Goal: Task Accomplishment & Management: Manage account settings

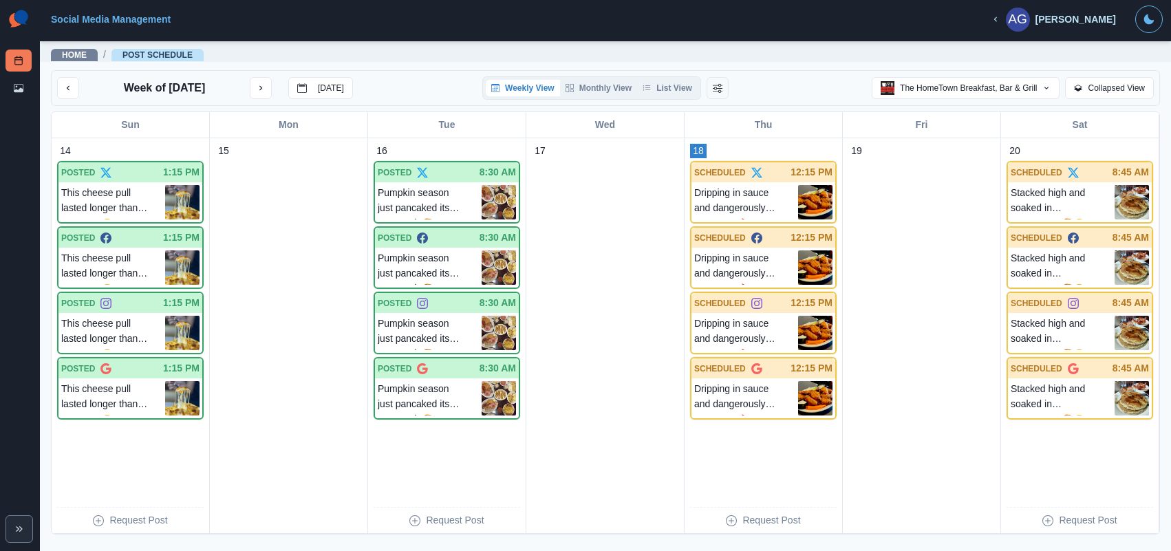
click at [804, 45] on div "Home / Post Schedule" at bounding box center [605, 51] width 1131 height 22
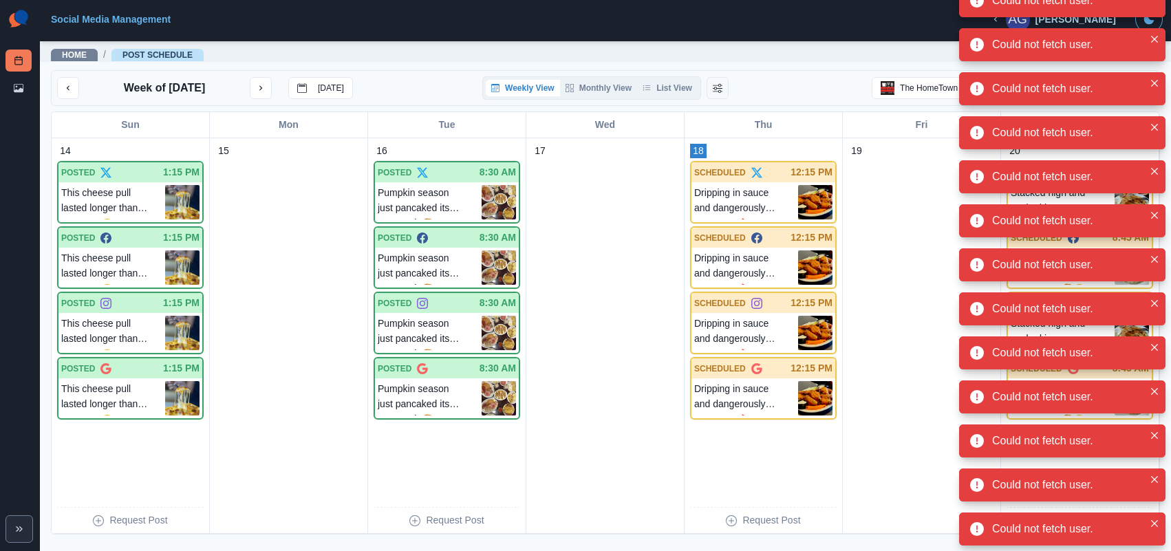
click at [22, 25] on img at bounding box center [19, 20] width 26 height 28
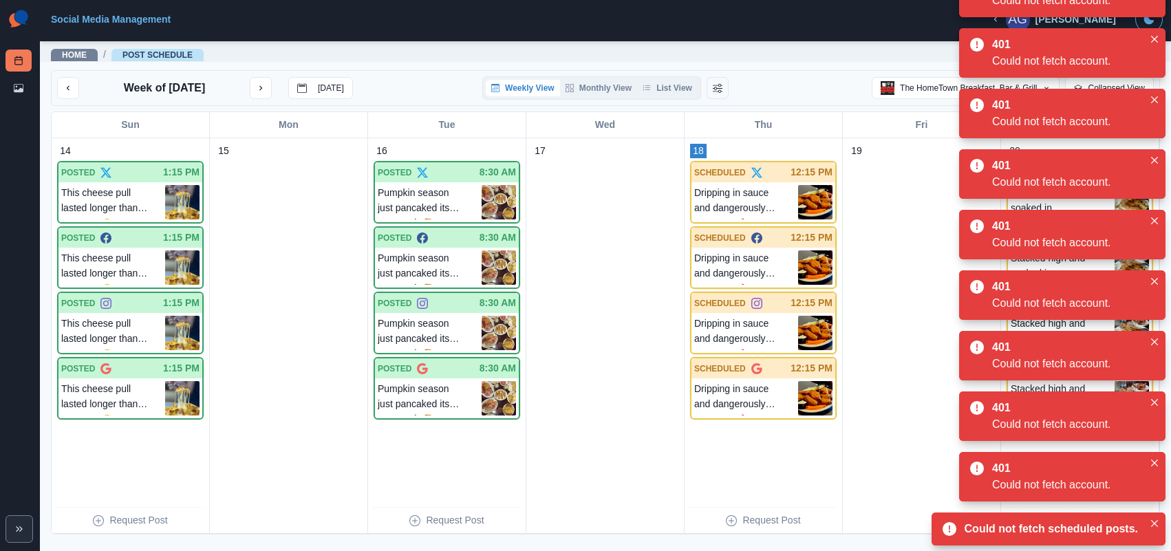
scroll to position [10, 0]
